Goal: Browse casually: Explore the website without a specific task or goal

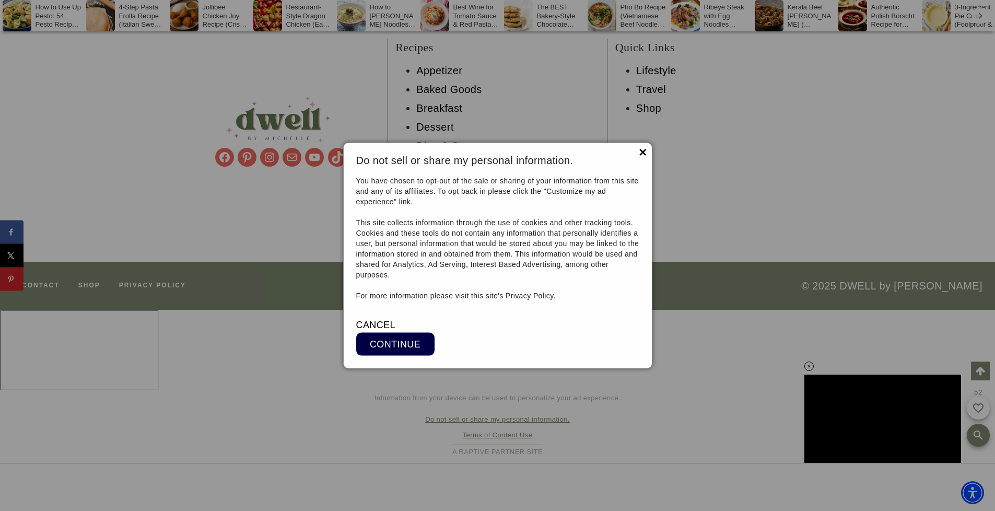
scroll to position [16521, 0]
